Goal: Task Accomplishment & Management: Complete application form

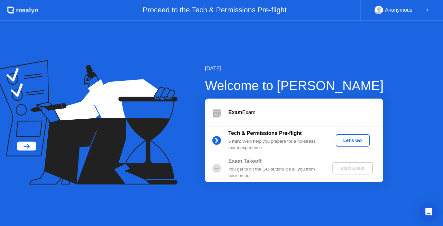
click at [348, 143] on div "Let's Go" at bounding box center [352, 140] width 29 height 5
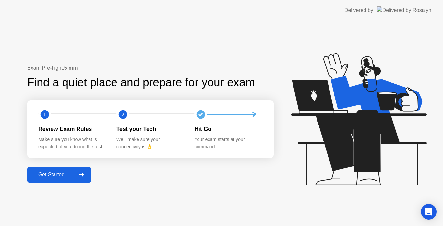
click at [44, 175] on div "Get Started" at bounding box center [51, 175] width 44 height 6
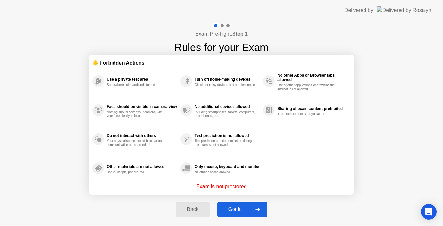
click at [226, 203] on button "Got it" at bounding box center [242, 210] width 50 height 16
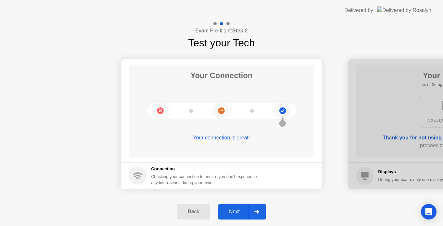
click at [231, 214] on div "Next" at bounding box center [234, 212] width 29 height 6
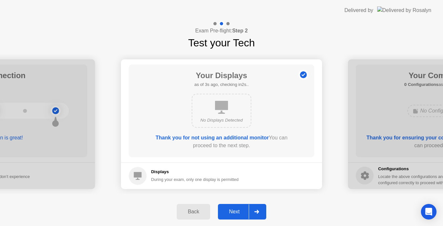
click at [235, 205] on button "Next" at bounding box center [242, 212] width 48 height 16
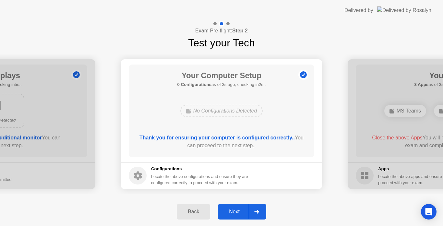
click at [235, 205] on button "Next" at bounding box center [242, 212] width 48 height 16
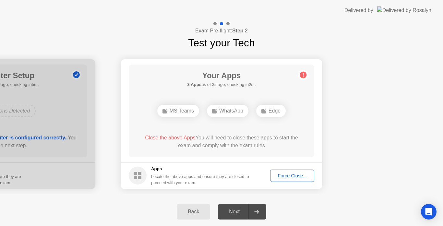
click at [302, 179] on button "Force Close..." at bounding box center [292, 175] width 44 height 12
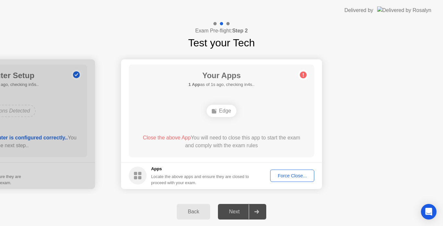
click at [286, 173] on div "Force Close..." at bounding box center [292, 175] width 40 height 5
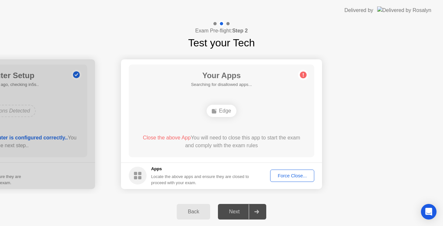
click at [291, 173] on div "Force Close..." at bounding box center [292, 175] width 40 height 5
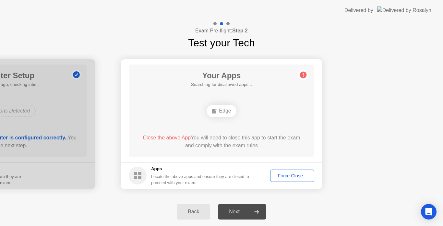
click at [285, 176] on div "Force Close..." at bounding box center [292, 175] width 40 height 5
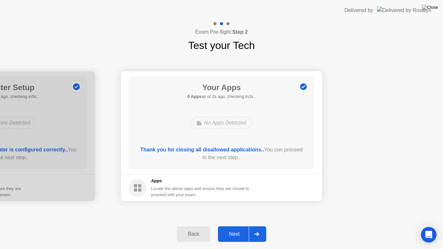
click at [228, 226] on div "Next" at bounding box center [234, 234] width 29 height 6
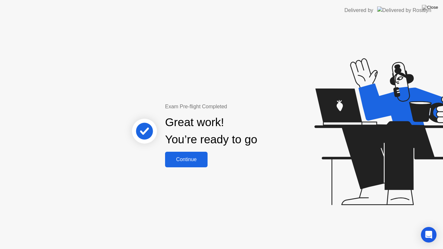
click at [175, 156] on div "Continue" at bounding box center [186, 159] width 39 height 6
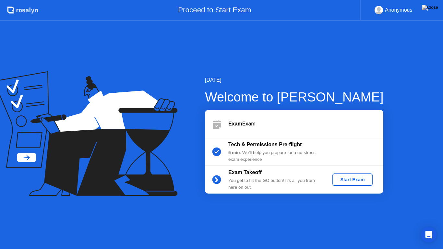
click at [348, 180] on div "Start Exam" at bounding box center [352, 179] width 35 height 5
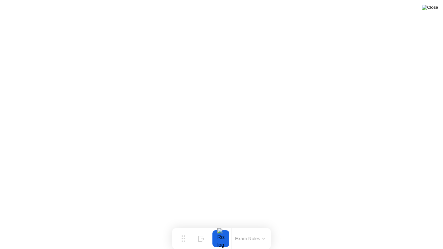
click at [434, 9] on img at bounding box center [430, 7] width 16 height 5
